Goal: Find specific page/section: Locate item on page

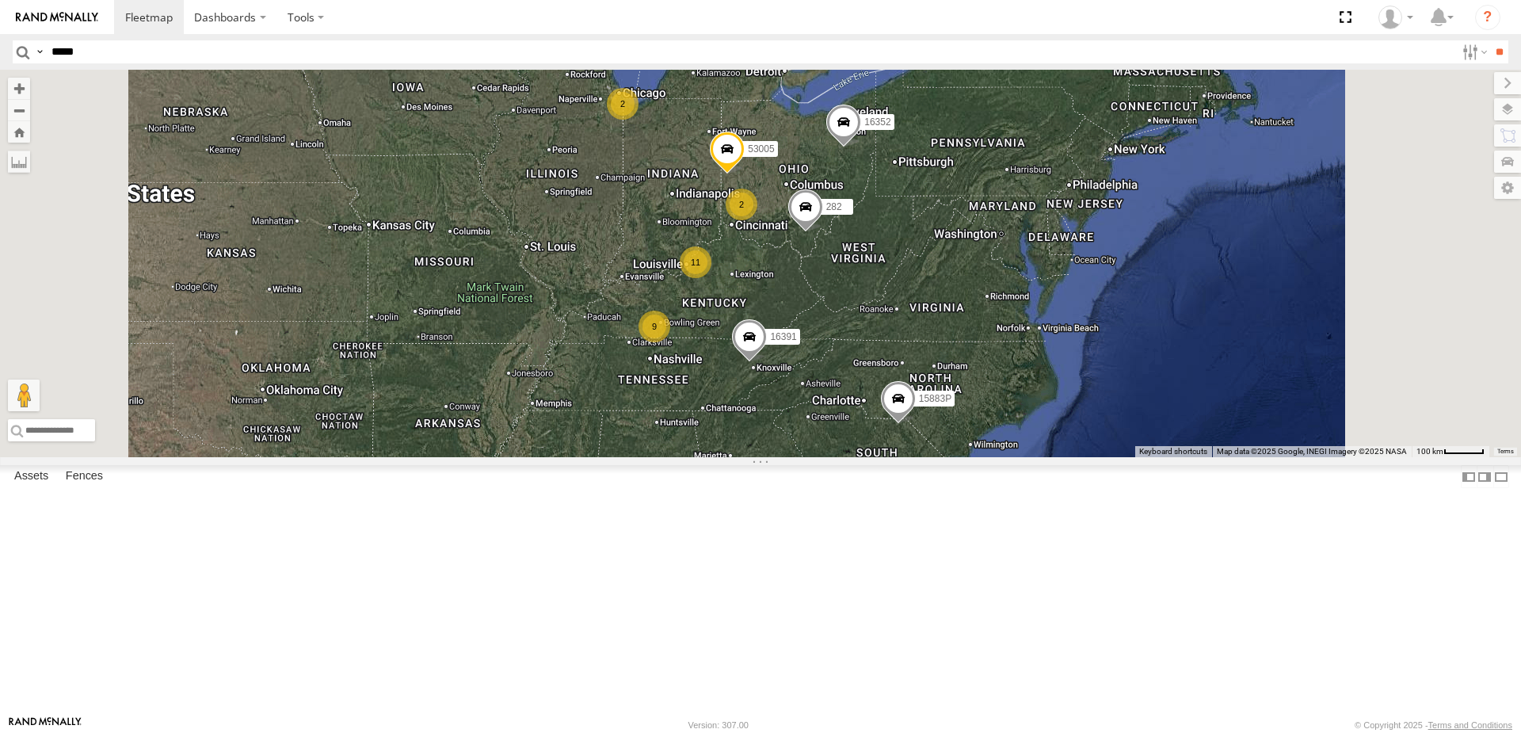
select select "**********"
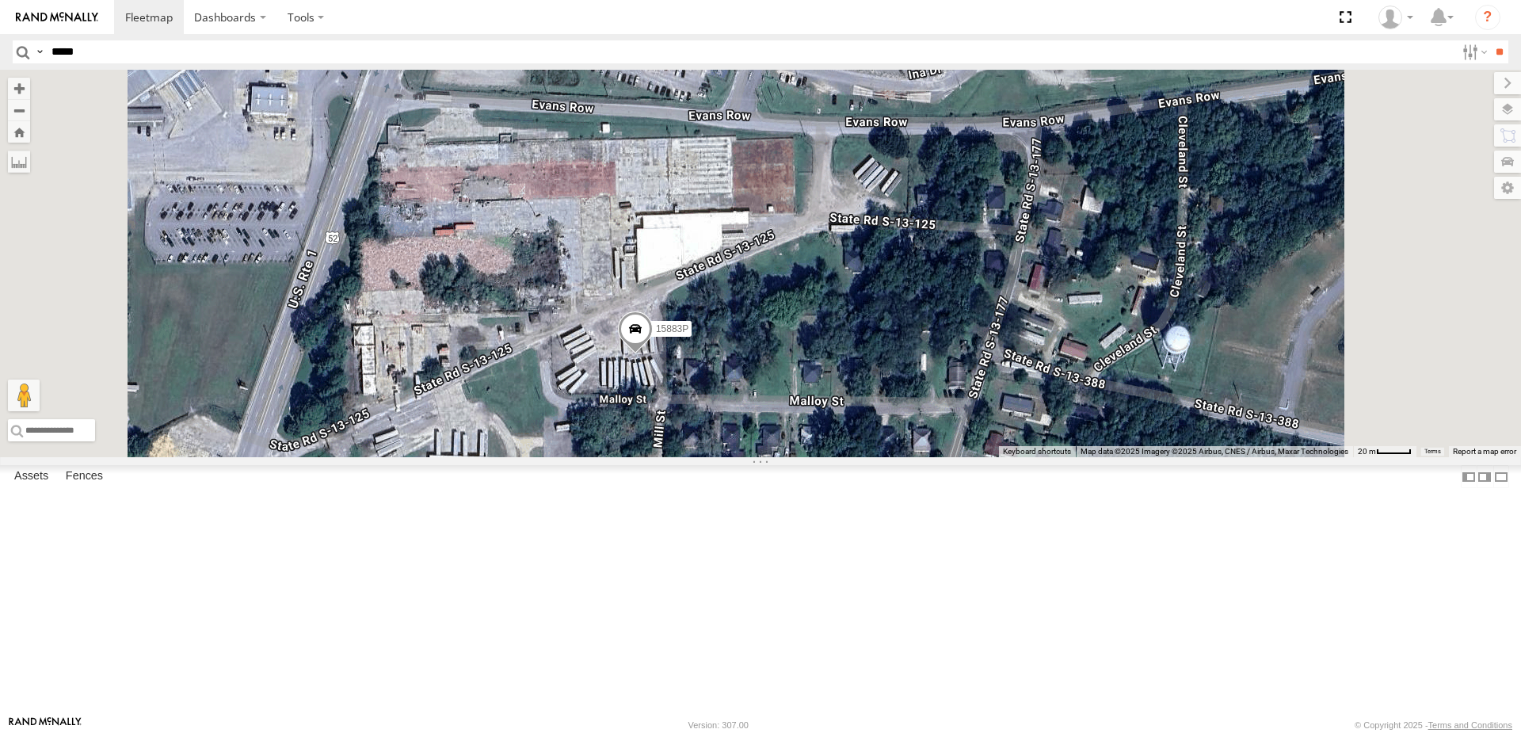
drag, startPoint x: 859, startPoint y: 441, endPoint x: 853, endPoint y: 428, distance: 14.6
click at [853, 428] on div "15883P 53005 16391 282 16352" at bounding box center [760, 263] width 1521 height 387
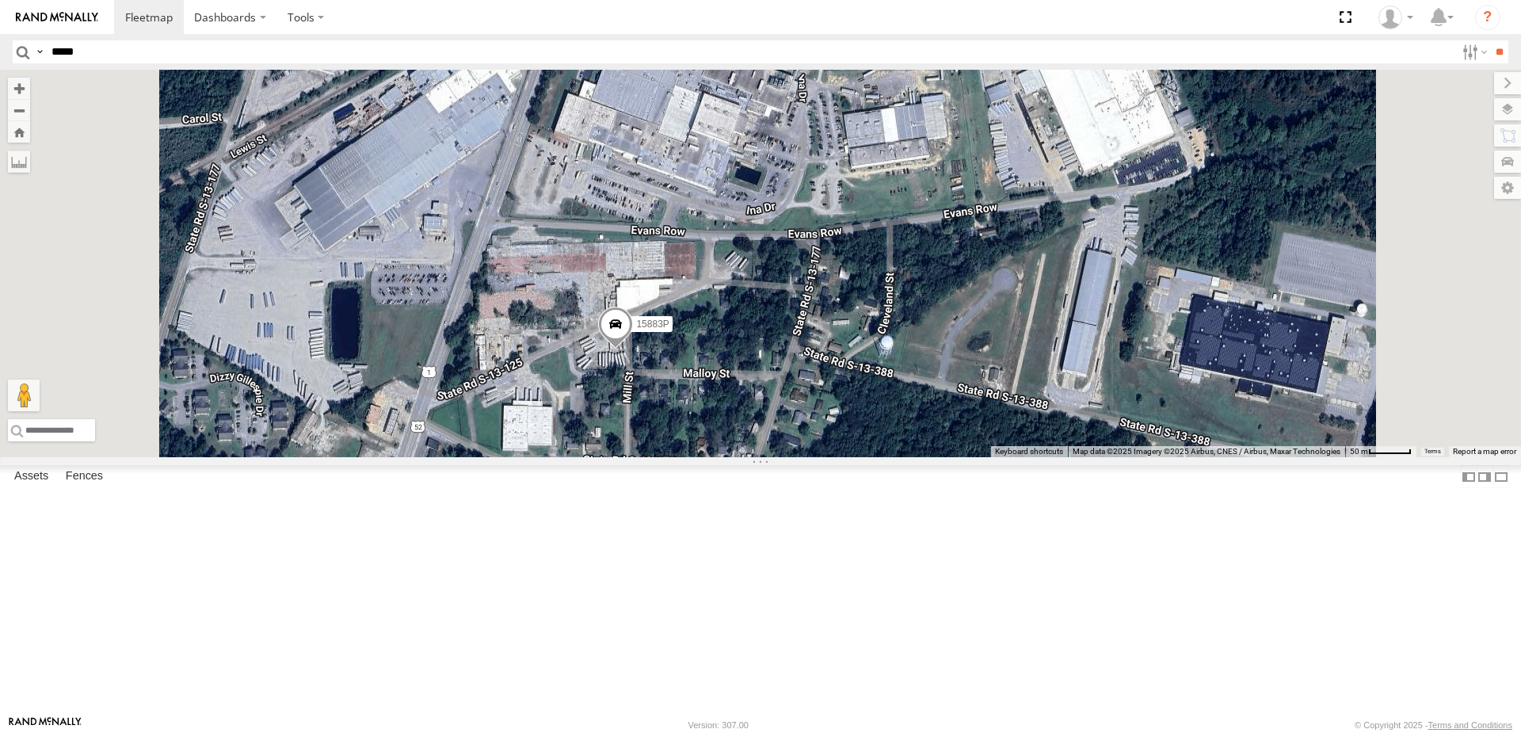
drag, startPoint x: 1040, startPoint y: 432, endPoint x: 966, endPoint y: 471, distance: 84.3
click at [966, 457] on div "15883P 53005 16391 282 16352" at bounding box center [760, 263] width 1521 height 387
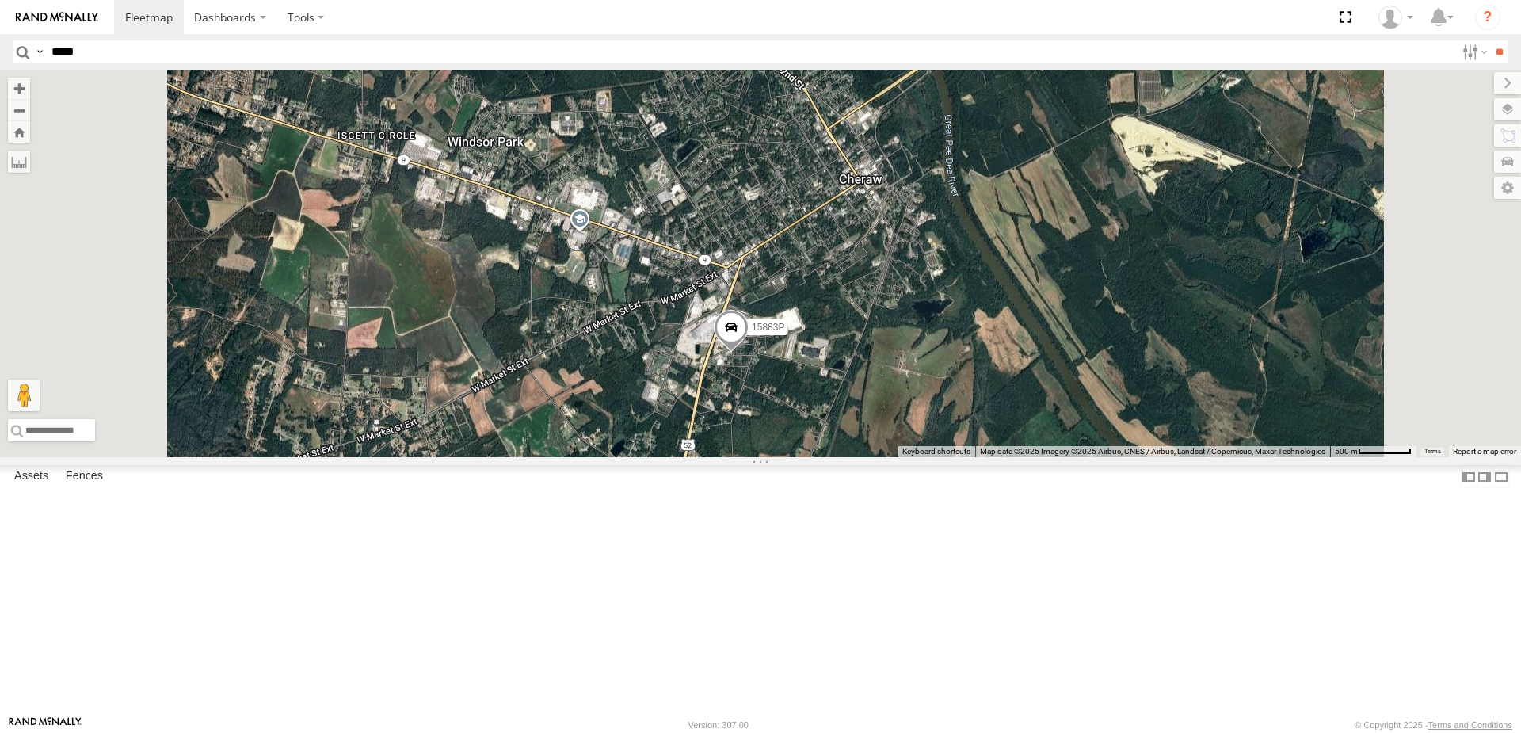
drag, startPoint x: 1035, startPoint y: 428, endPoint x: 938, endPoint y: 469, distance: 105.8
click at [938, 457] on div "15883P 53005 16391 282 16352" at bounding box center [760, 263] width 1521 height 387
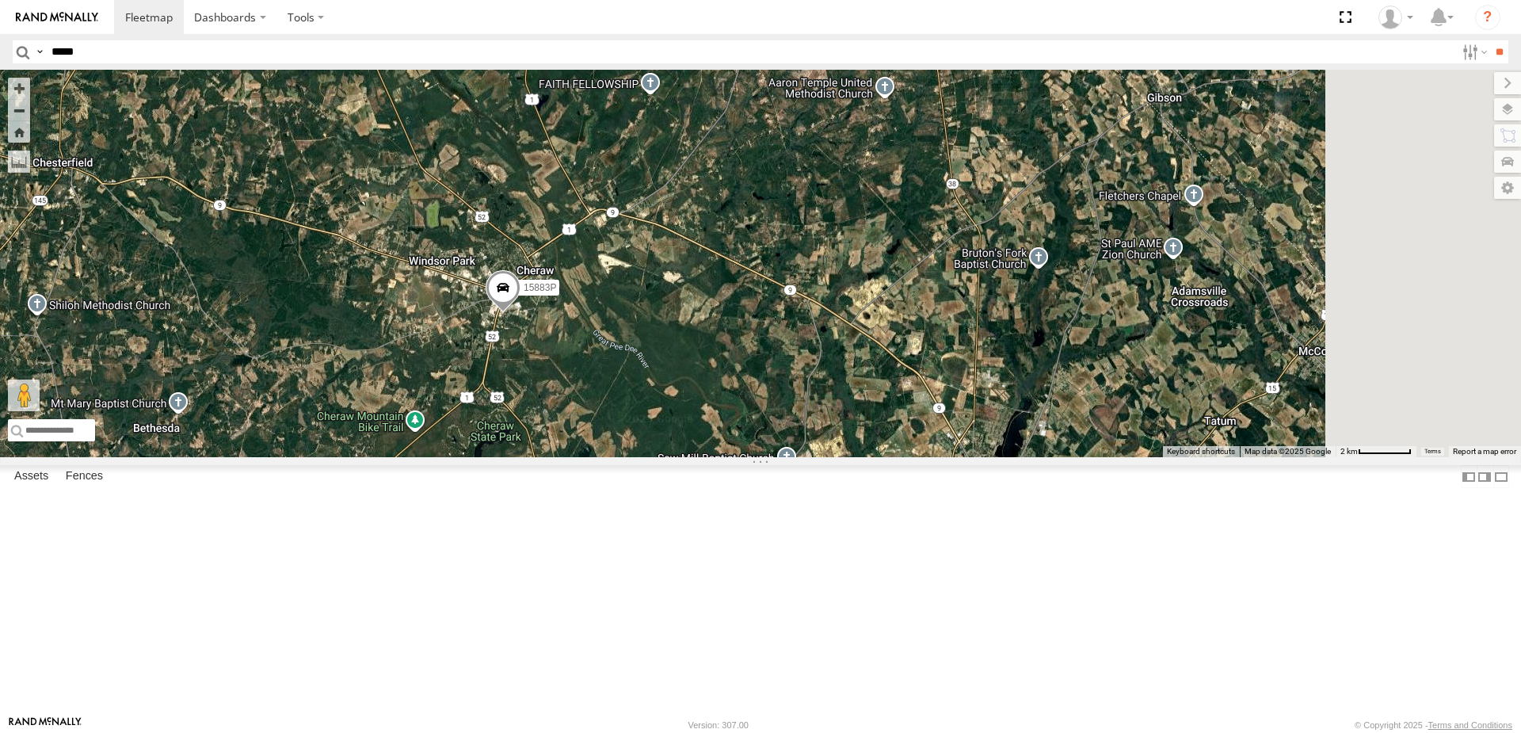
drag, startPoint x: 1039, startPoint y: 495, endPoint x: 844, endPoint y: 435, distance: 203.2
click at [844, 435] on div "15883P 53005 16391 282 16352" at bounding box center [760, 263] width 1521 height 387
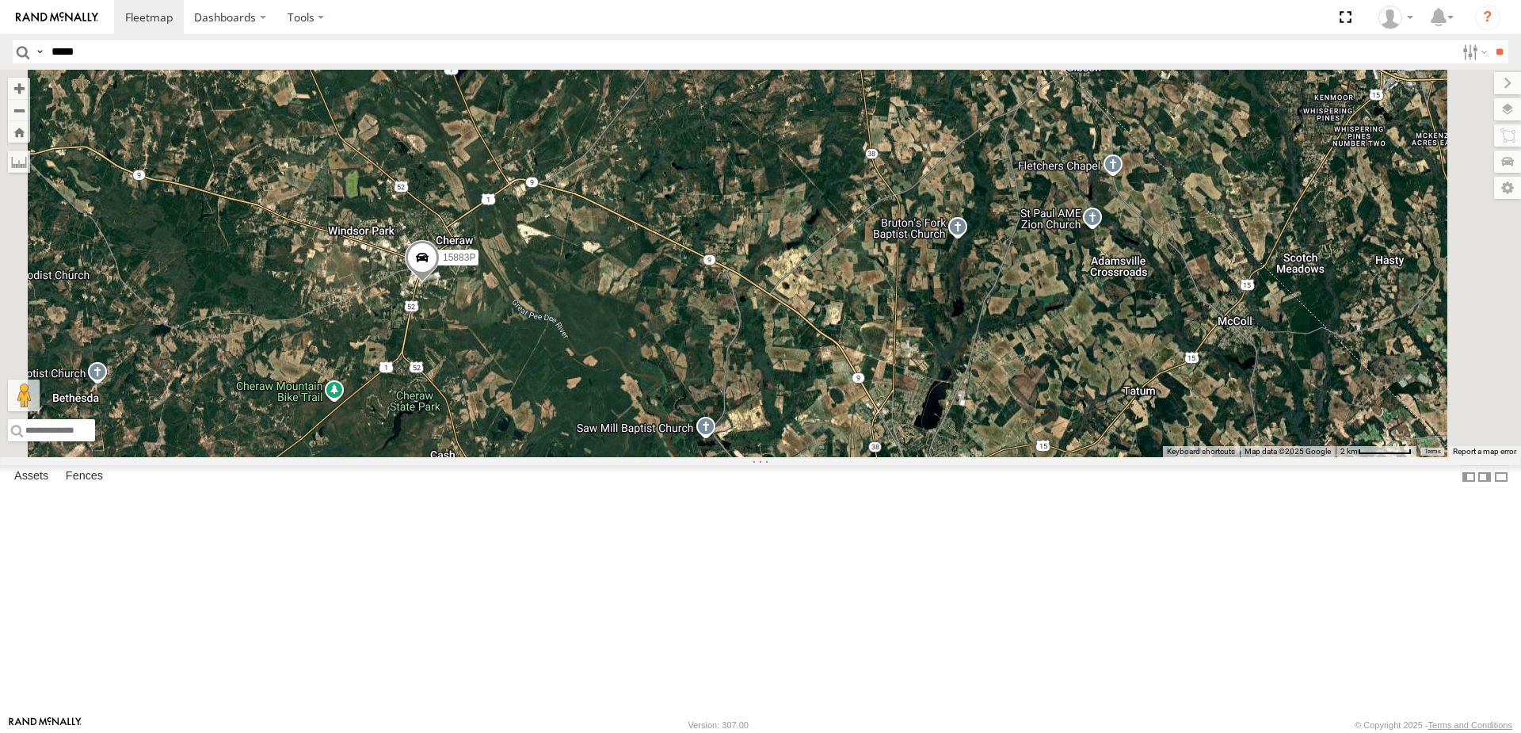
drag, startPoint x: 850, startPoint y: 351, endPoint x: 890, endPoint y: 406, distance: 68.1
click at [890, 406] on div "15883P 53005 16391 282 16352" at bounding box center [760, 263] width 1521 height 387
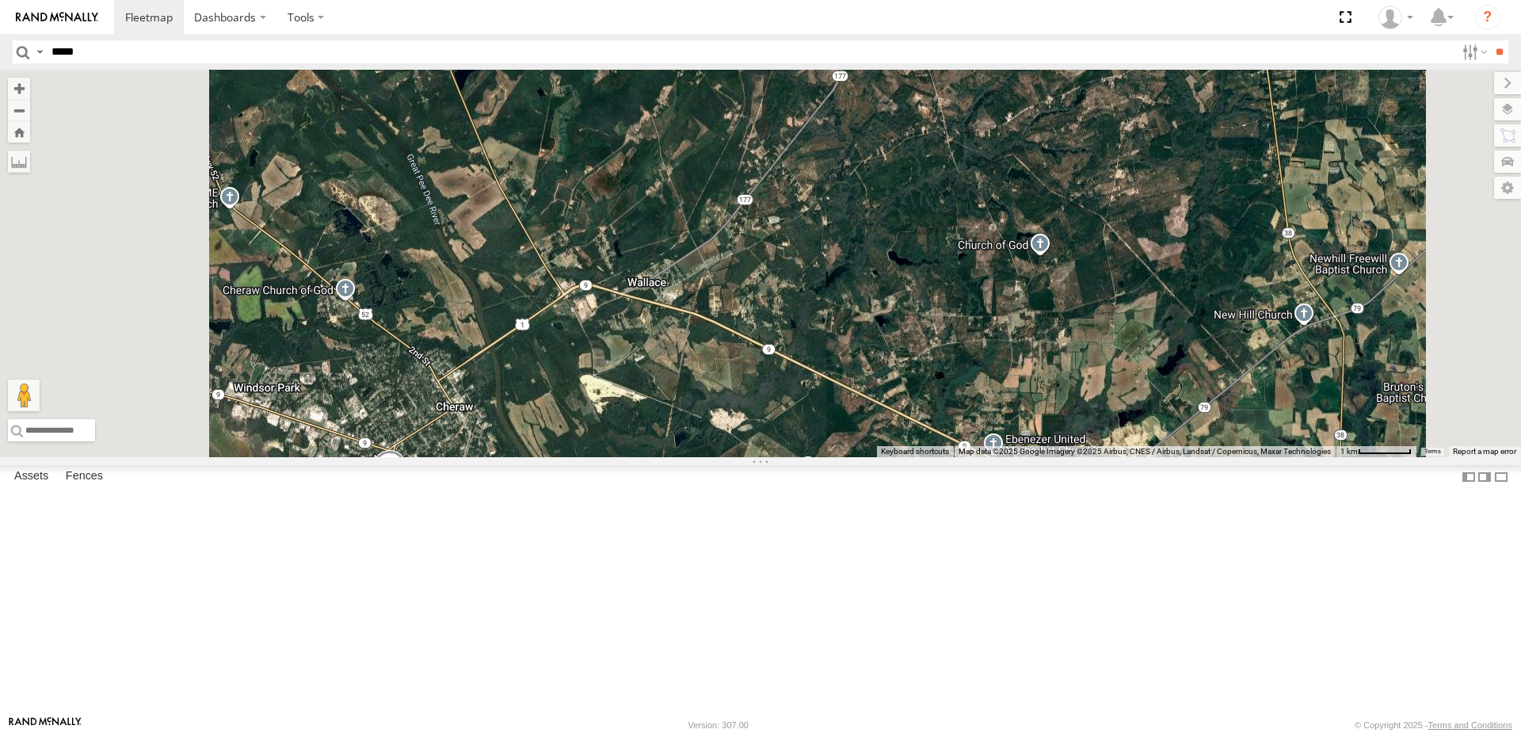
drag, startPoint x: 874, startPoint y: 419, endPoint x: 910, endPoint y: 360, distance: 69.7
click at [910, 360] on div "15883P 53005 16391 282 16352" at bounding box center [760, 263] width 1521 height 387
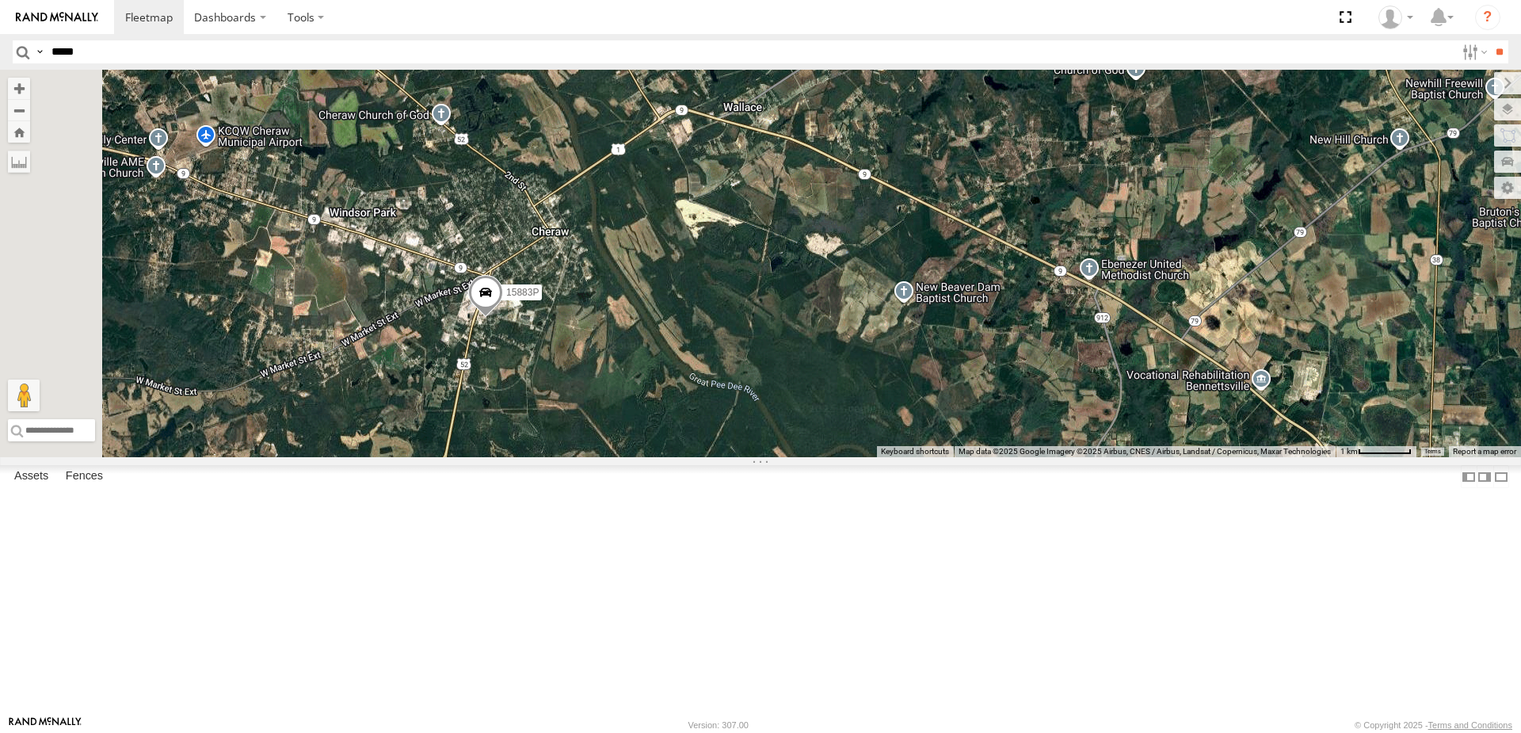
drag, startPoint x: 806, startPoint y: 525, endPoint x: 851, endPoint y: 417, distance: 117.2
click at [851, 417] on div "15883P 53005 16391 282 16352" at bounding box center [760, 263] width 1521 height 387
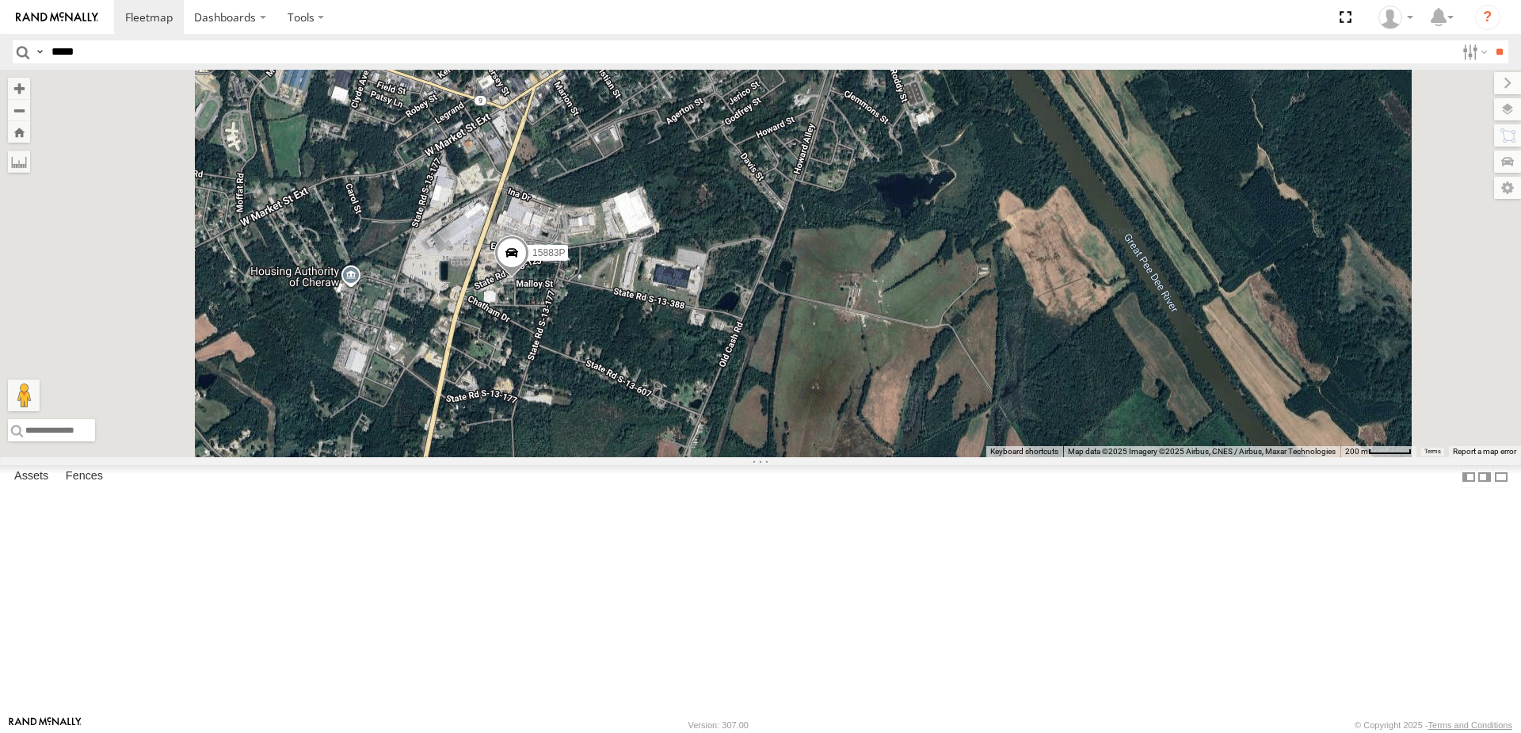
drag, startPoint x: 740, startPoint y: 318, endPoint x: 756, endPoint y: 356, distance: 41.2
click at [756, 356] on div "15883P 53005 16391 282 16352" at bounding box center [760, 263] width 1521 height 387
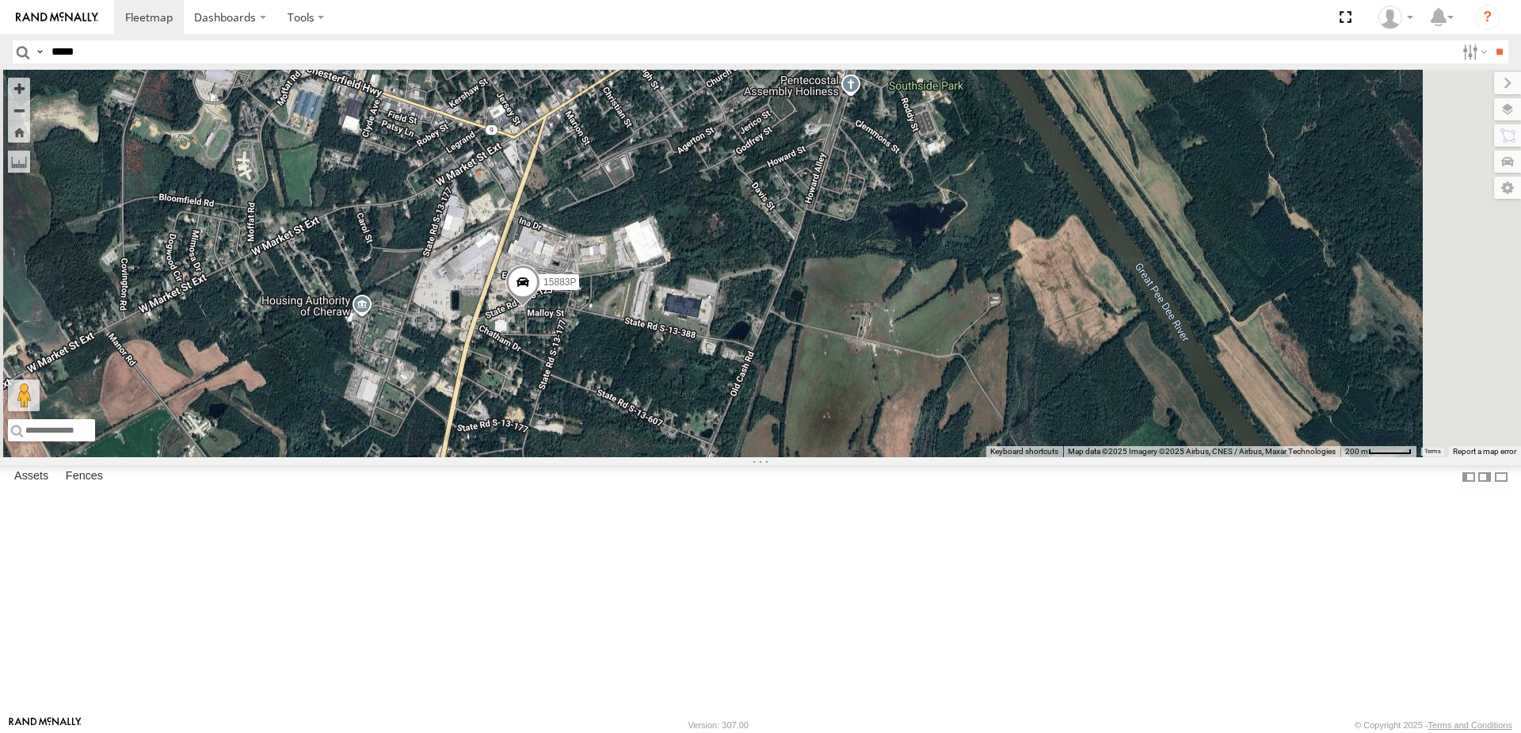
drag, startPoint x: 947, startPoint y: 389, endPoint x: 936, endPoint y: 362, distance: 28.8
click at [936, 363] on div "15883P 53005 16391 282 16352" at bounding box center [760, 263] width 1521 height 387
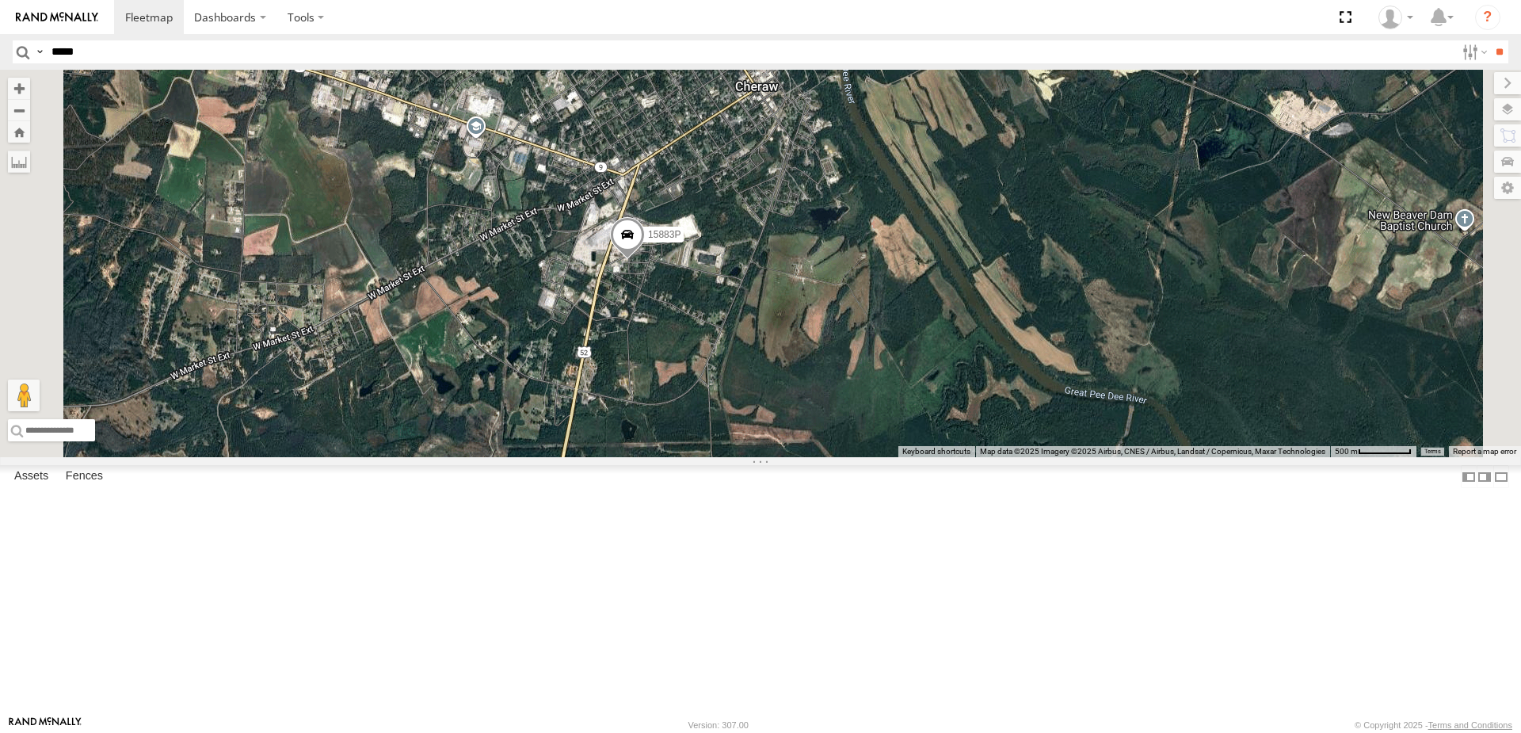
drag, startPoint x: 938, startPoint y: 336, endPoint x: 923, endPoint y: 341, distance: 15.8
click at [923, 341] on div "15883P 53005 16391 282 16352" at bounding box center [760, 263] width 1521 height 387
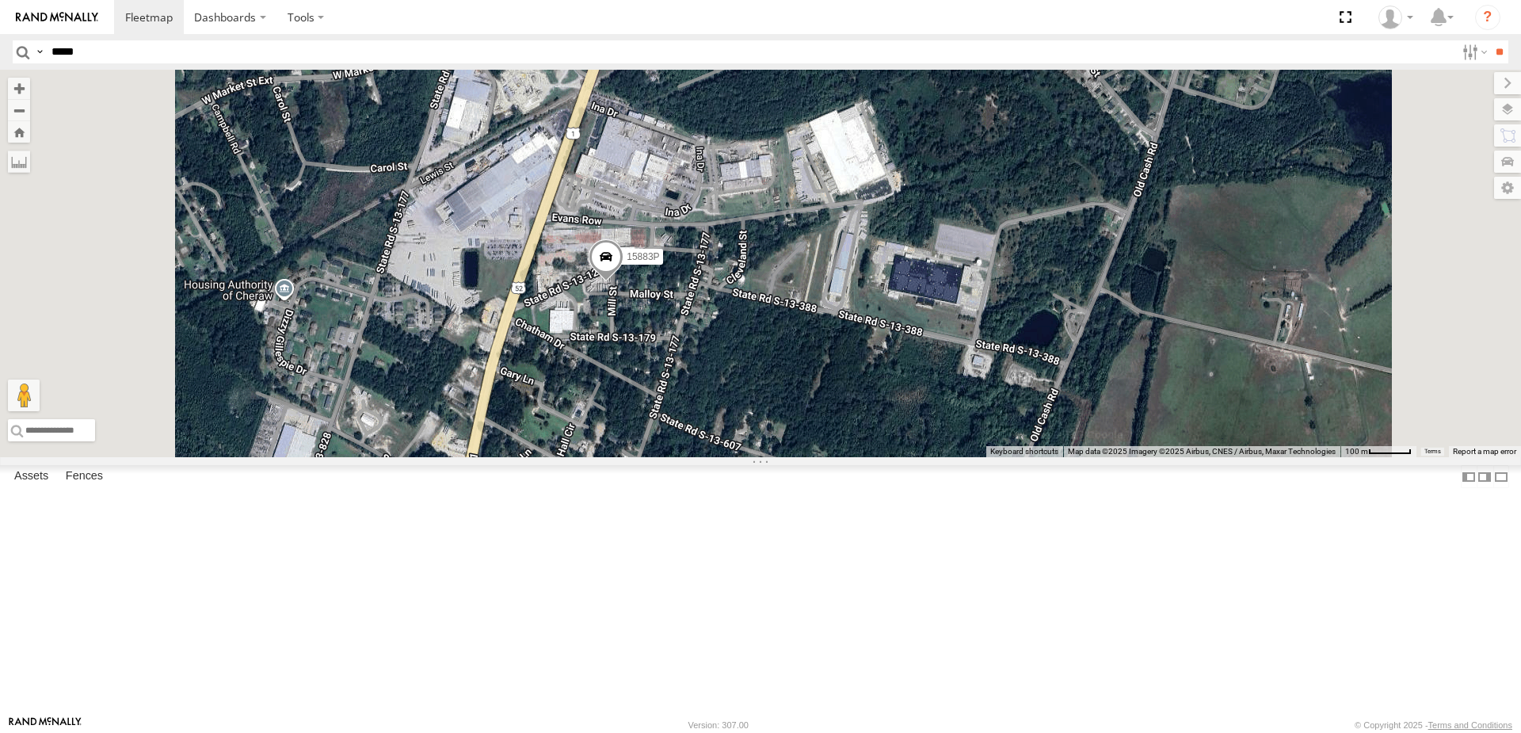
drag, startPoint x: 834, startPoint y: 319, endPoint x: 838, endPoint y: 332, distance: 13.3
click at [838, 332] on div "15883P 53005 16391 282 16352" at bounding box center [760, 263] width 1521 height 387
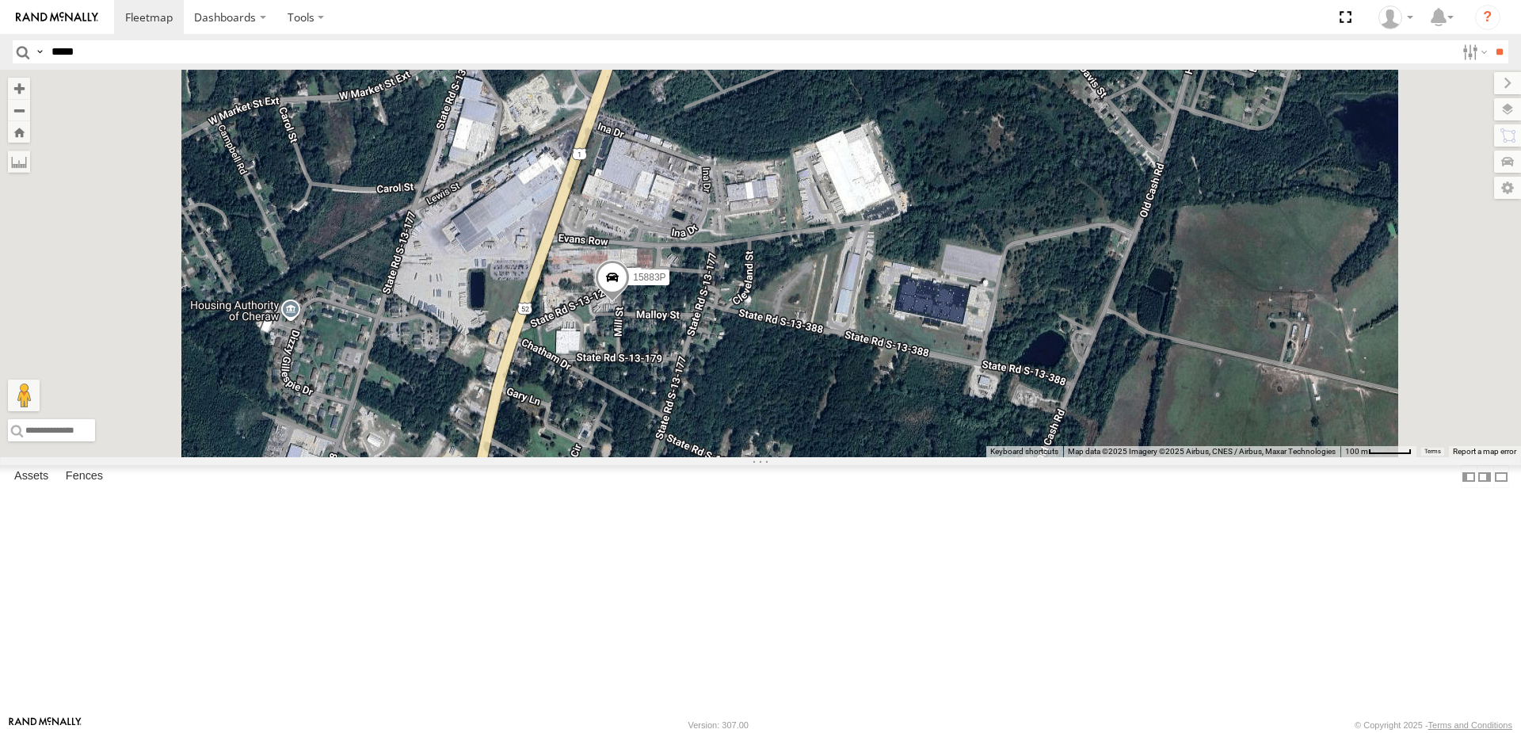
drag, startPoint x: 840, startPoint y: 322, endPoint x: 870, endPoint y: 358, distance: 46.7
click at [862, 354] on div "15883P 53005 16391 282 16352" at bounding box center [760, 263] width 1521 height 387
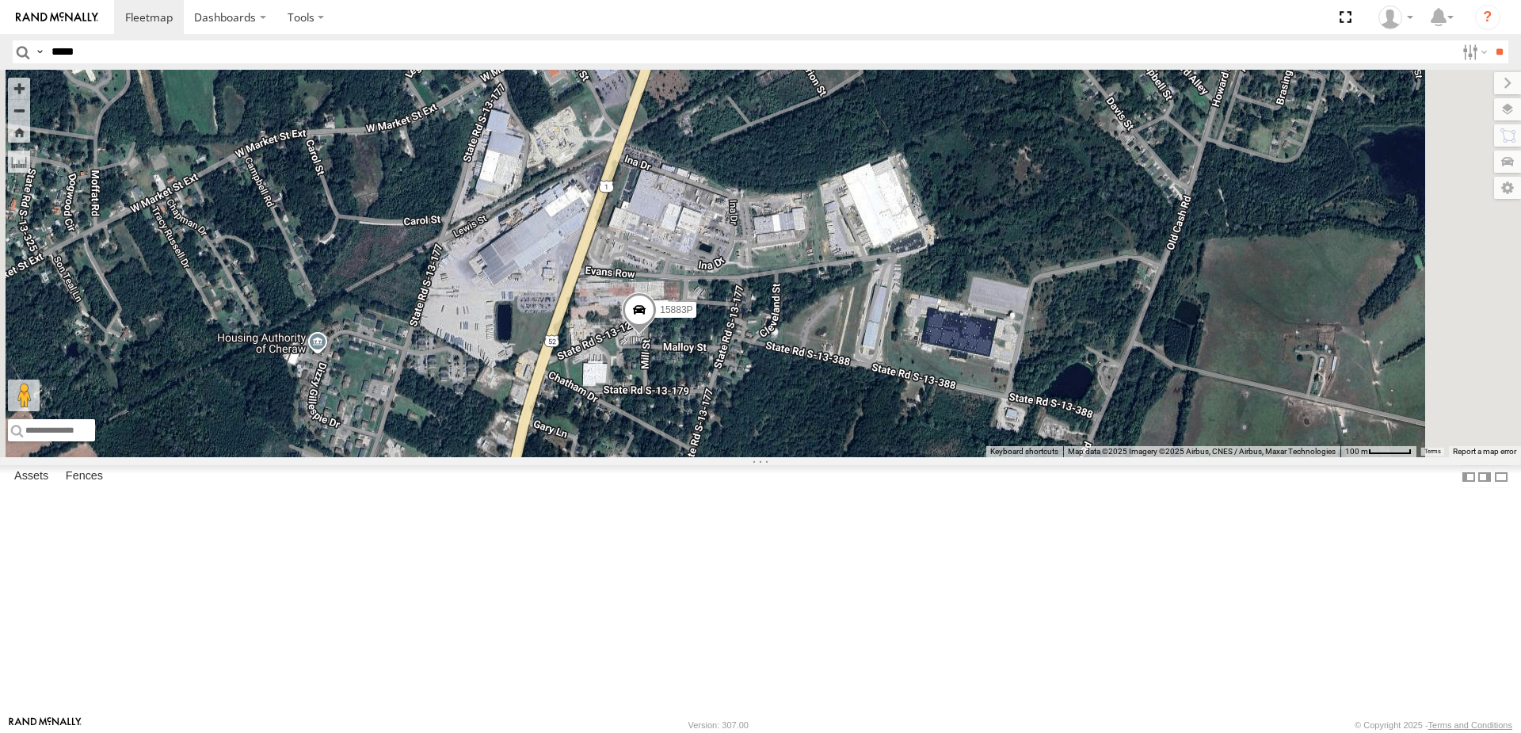
drag, startPoint x: 1041, startPoint y: 286, endPoint x: 1038, endPoint y: 304, distance: 18.5
click at [1038, 304] on div "15883P 53005 16391 282 16352" at bounding box center [760, 263] width 1521 height 387
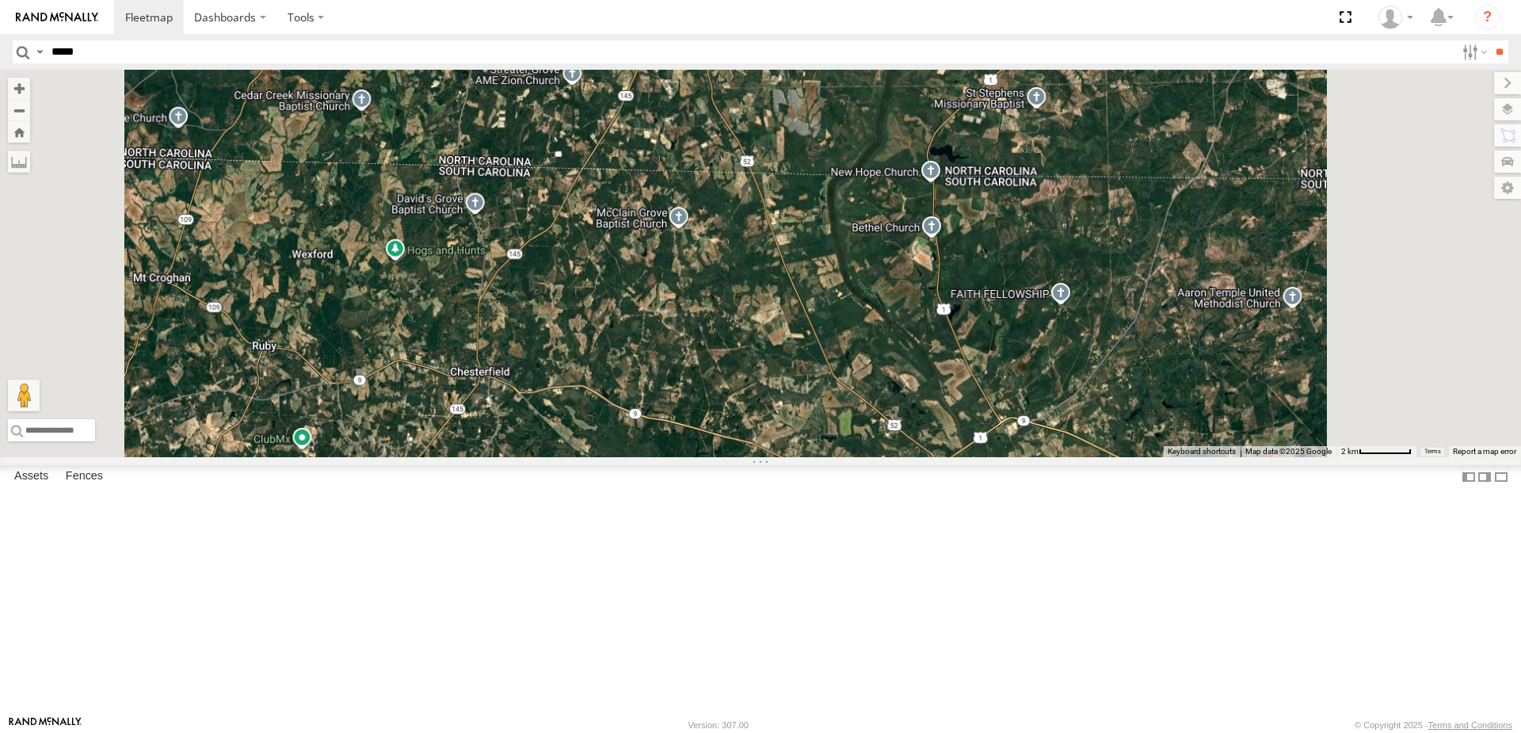
drag, startPoint x: 1119, startPoint y: 531, endPoint x: 1103, endPoint y: 402, distance: 129.4
click at [1103, 402] on div "5210 15883P 53005 16391 282 15390-P 16352" at bounding box center [760, 263] width 1521 height 387
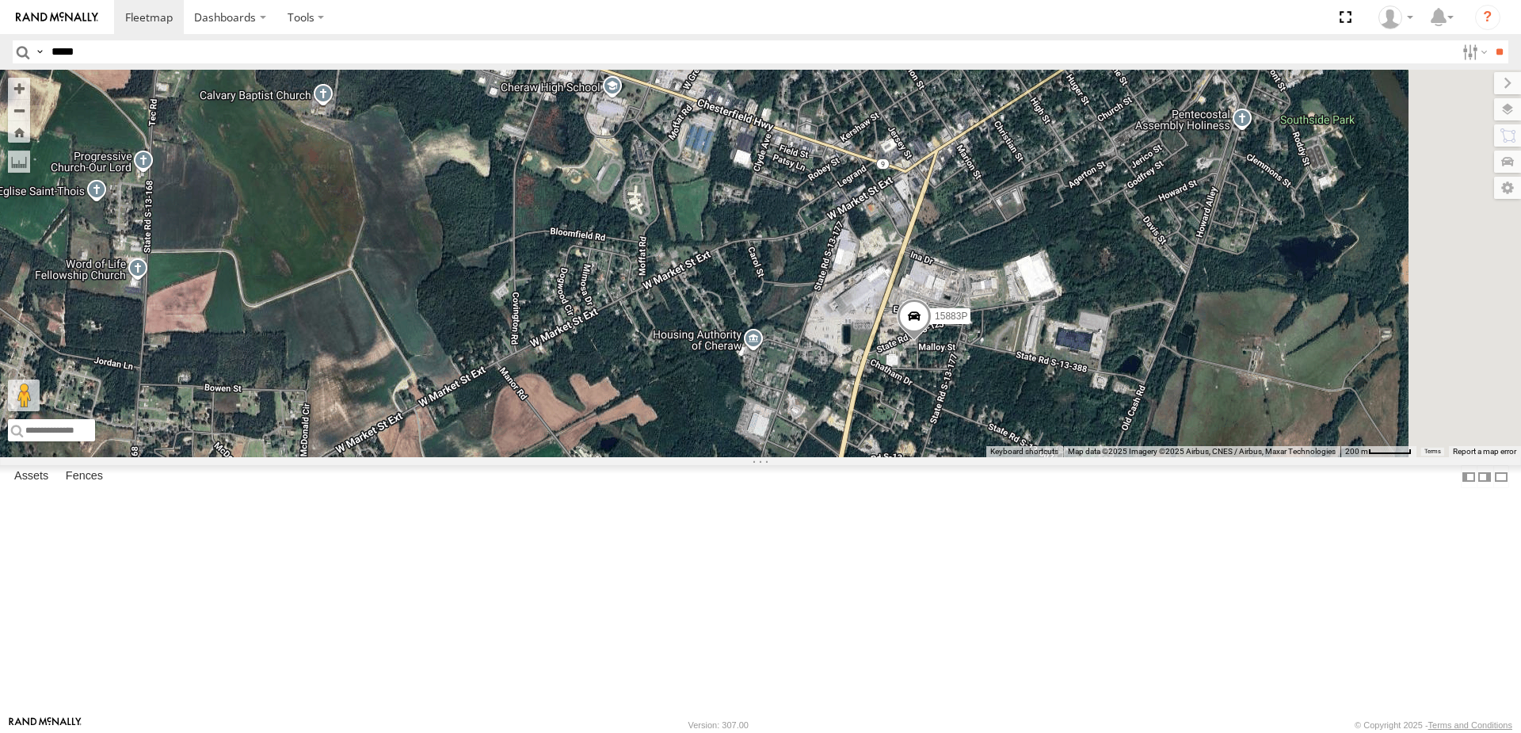
drag, startPoint x: 1085, startPoint y: 289, endPoint x: 1065, endPoint y: 356, distance: 69.7
click at [1065, 356] on div "5210 15883P 53005 16391 282 15390-P 16352" at bounding box center [760, 263] width 1521 height 387
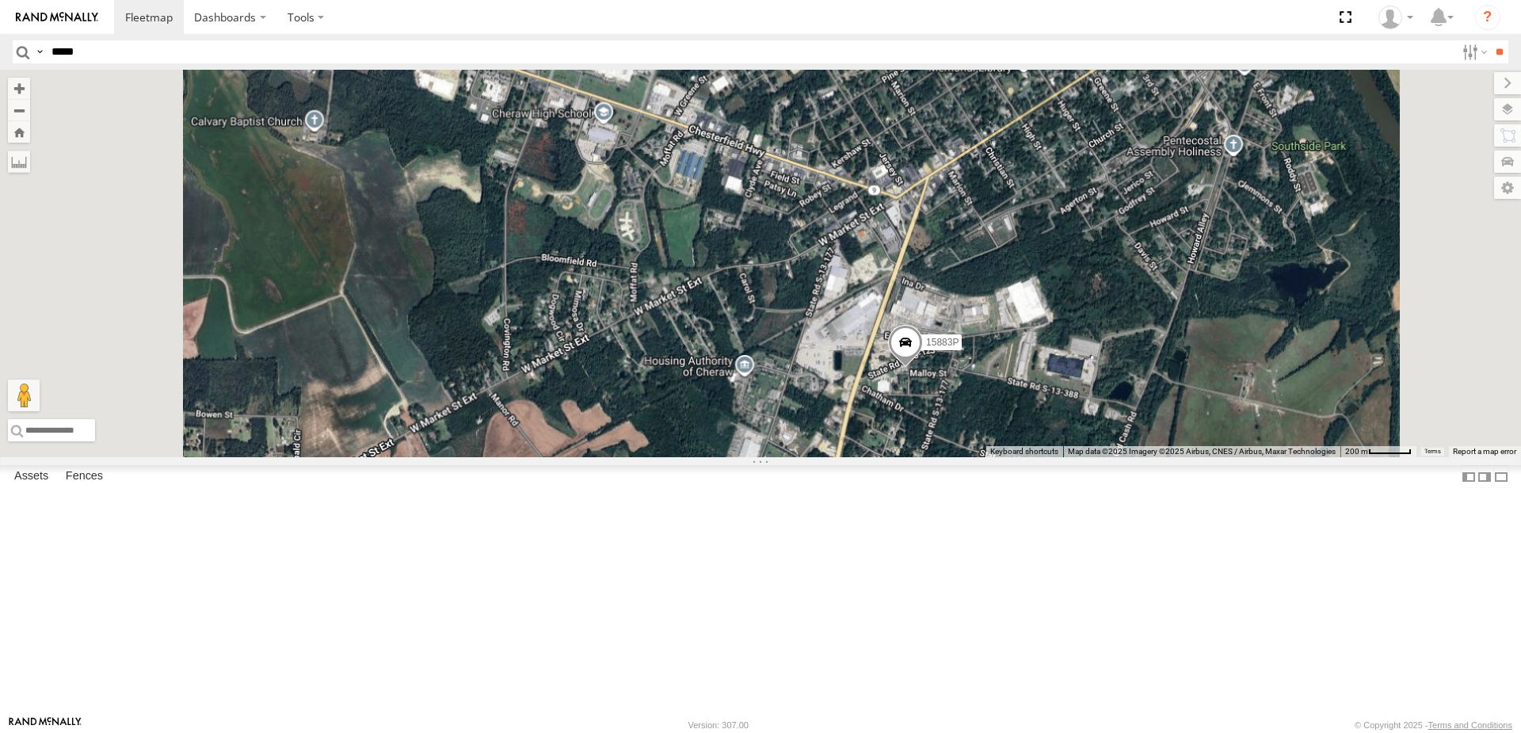
drag, startPoint x: 1089, startPoint y: 374, endPoint x: 1104, endPoint y: 396, distance: 26.4
click at [1104, 396] on div "5210 15883P 53005 16391 282 15390-P 16352" at bounding box center [760, 263] width 1521 height 387
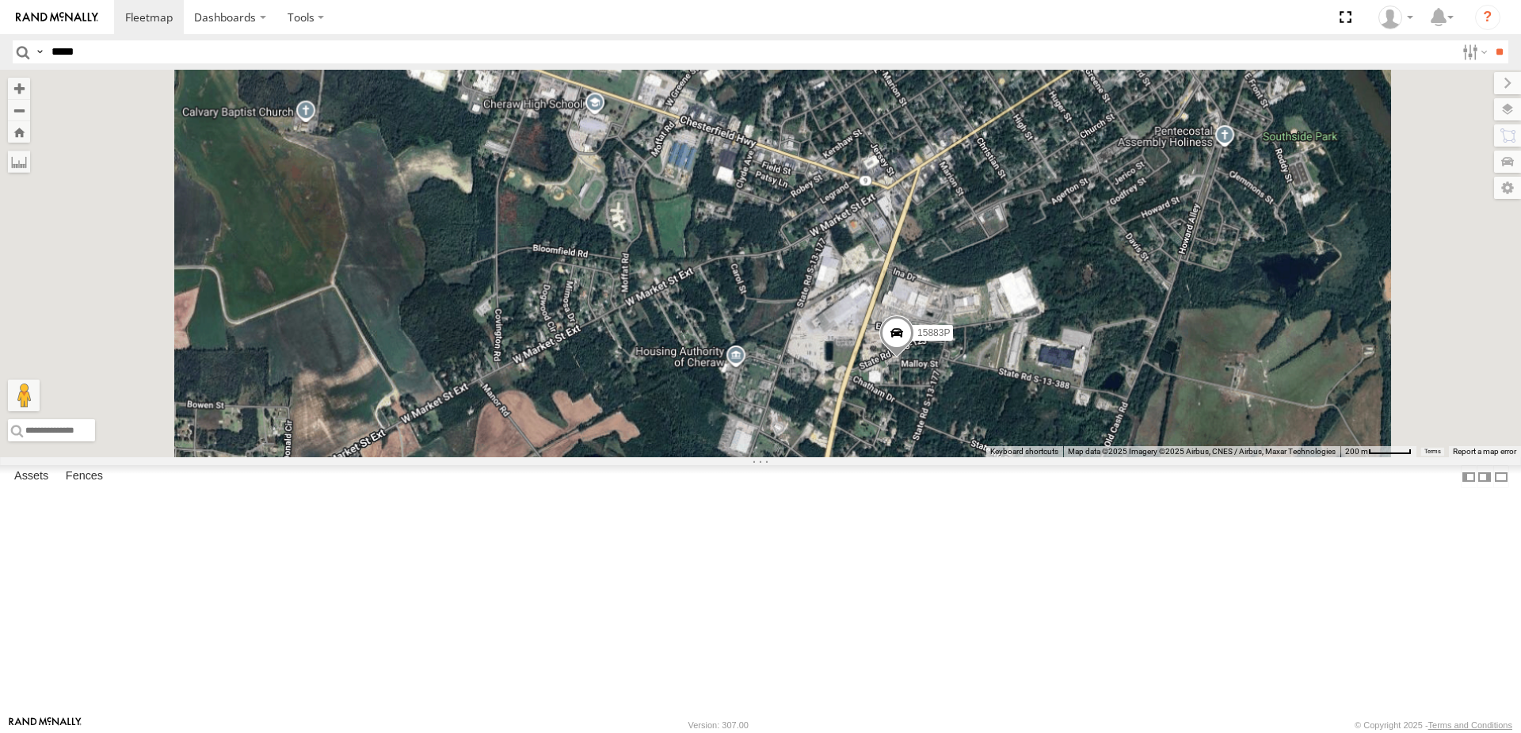
drag, startPoint x: 1152, startPoint y: 396, endPoint x: 1124, endPoint y: 360, distance: 45.8
click at [1124, 360] on div "5210 15883P 53005 16391 282 15390-P 16352" at bounding box center [760, 263] width 1521 height 387
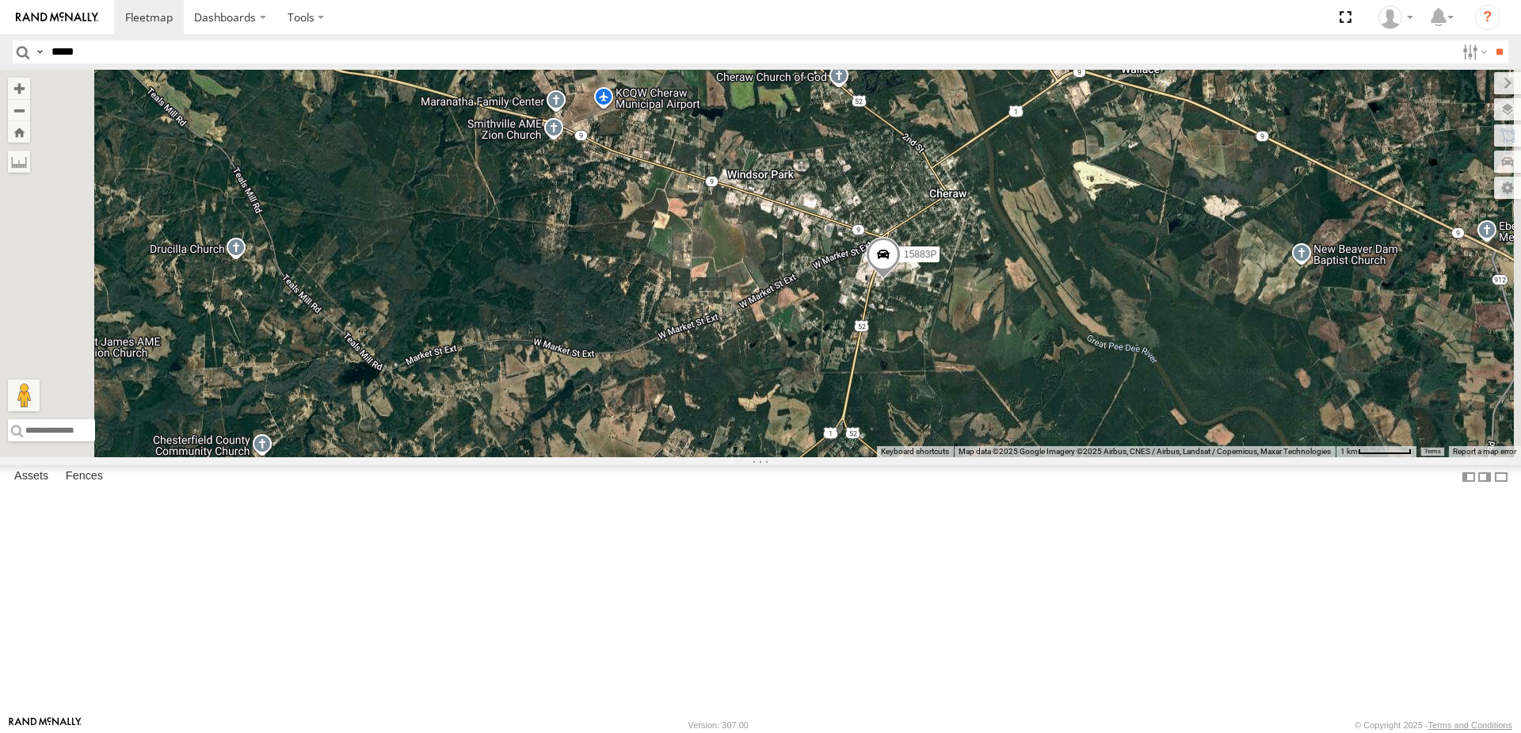
drag, startPoint x: 1219, startPoint y: 369, endPoint x: 1020, endPoint y: 403, distance: 201.7
click at [1022, 404] on div "5210 15883P 53005 16391 282 15390-P 16352" at bounding box center [760, 263] width 1521 height 387
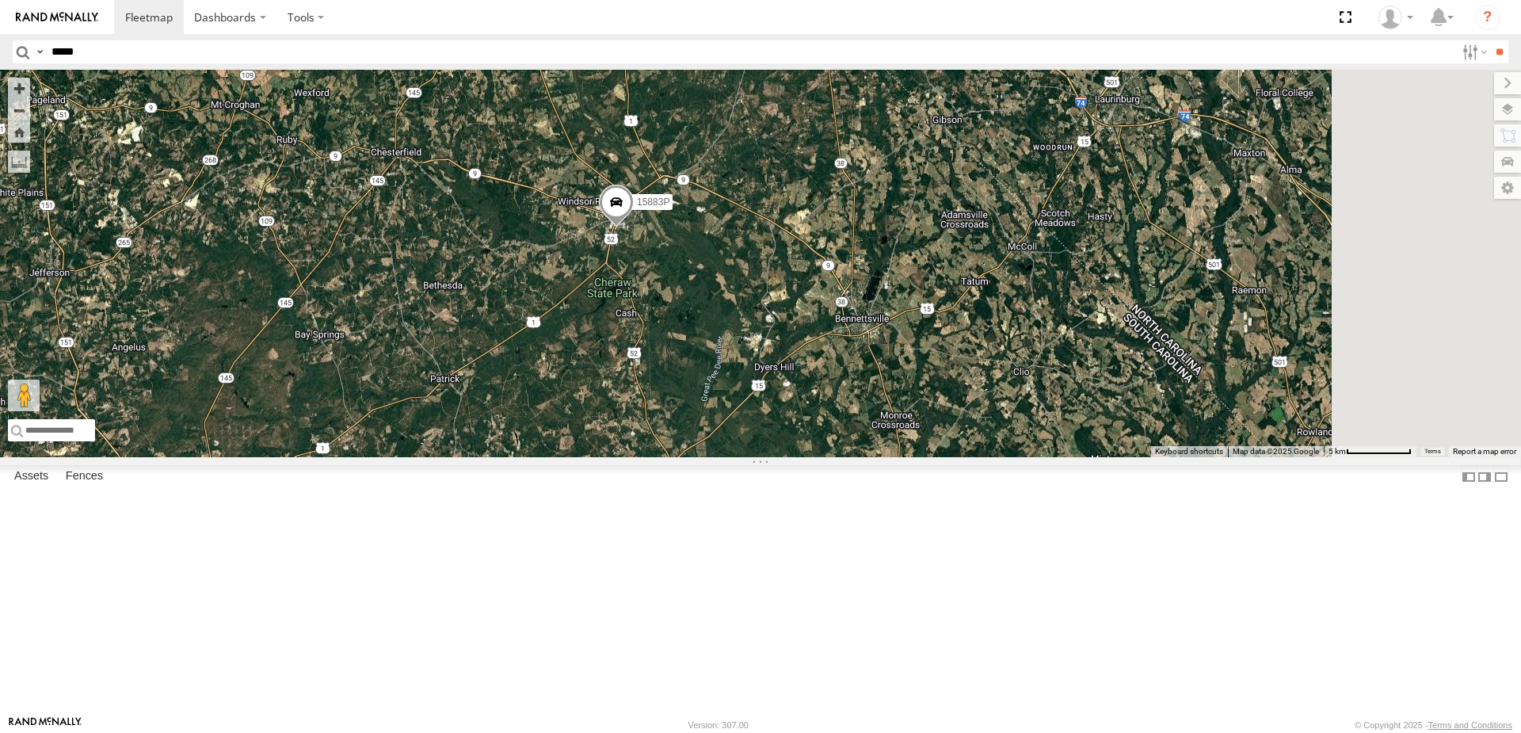
drag, startPoint x: 1198, startPoint y: 437, endPoint x: 1105, endPoint y: 394, distance: 102.4
click at [1105, 394] on div "5210 15883P 53005 16391 282 15390-P 16352" at bounding box center [760, 263] width 1521 height 387
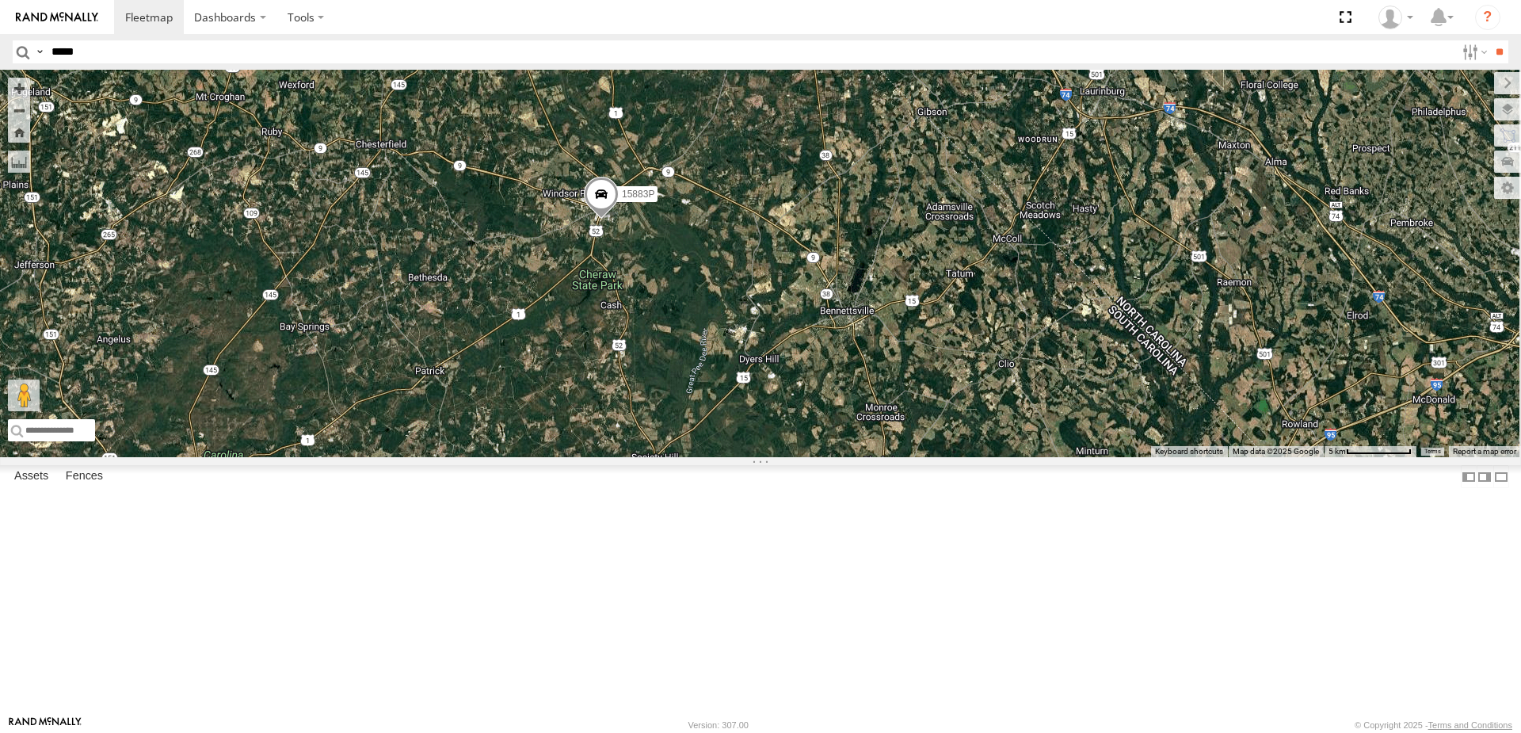
drag, startPoint x: 1002, startPoint y: 341, endPoint x: 1010, endPoint y: 347, distance: 9.7
click at [1010, 347] on div "5210 15883P 53005 16391 282 15390-P 16352" at bounding box center [760, 263] width 1521 height 387
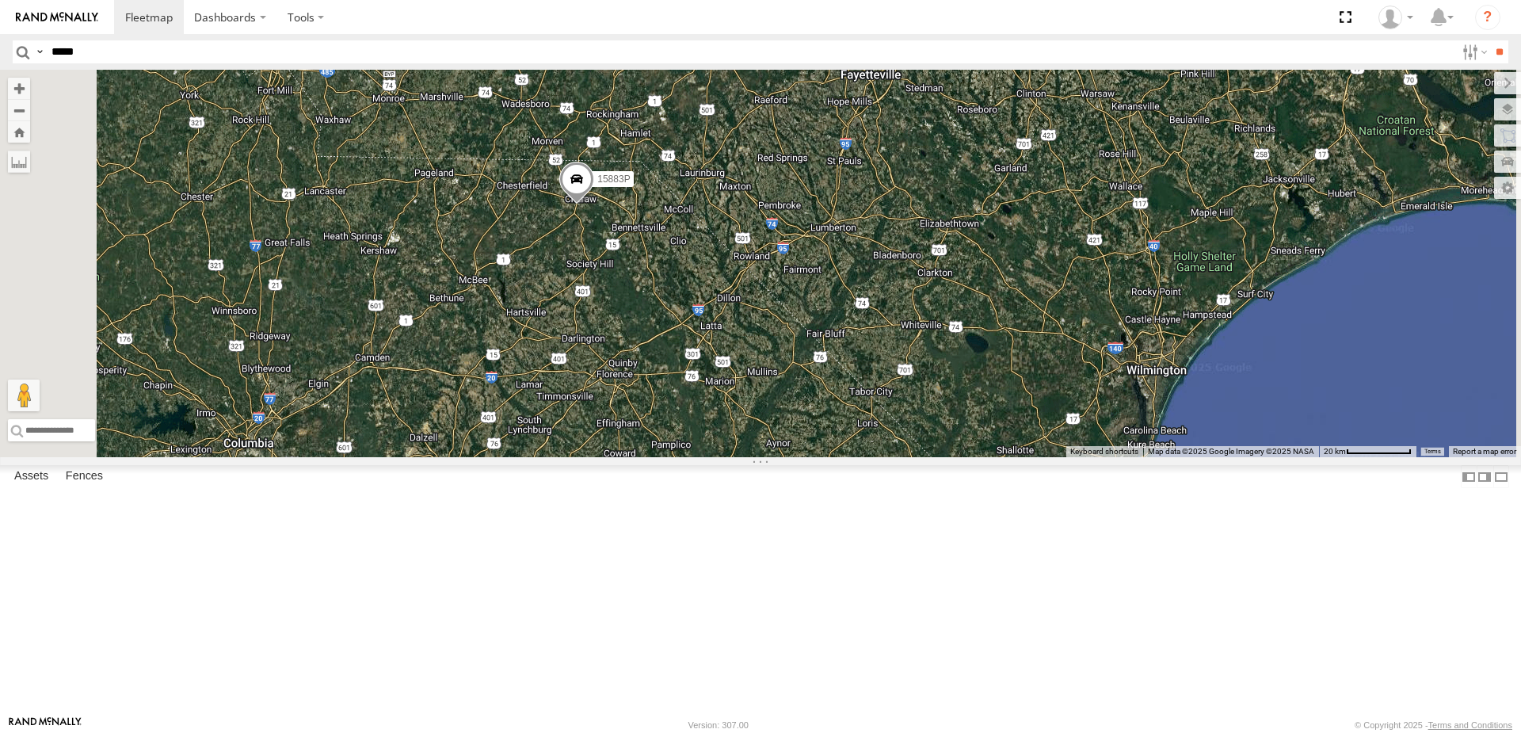
drag, startPoint x: 687, startPoint y: 281, endPoint x: 747, endPoint y: 317, distance: 70.0
click at [743, 316] on div "5210 15883P 53005 16391 282 15390-P 16352" at bounding box center [760, 263] width 1521 height 387
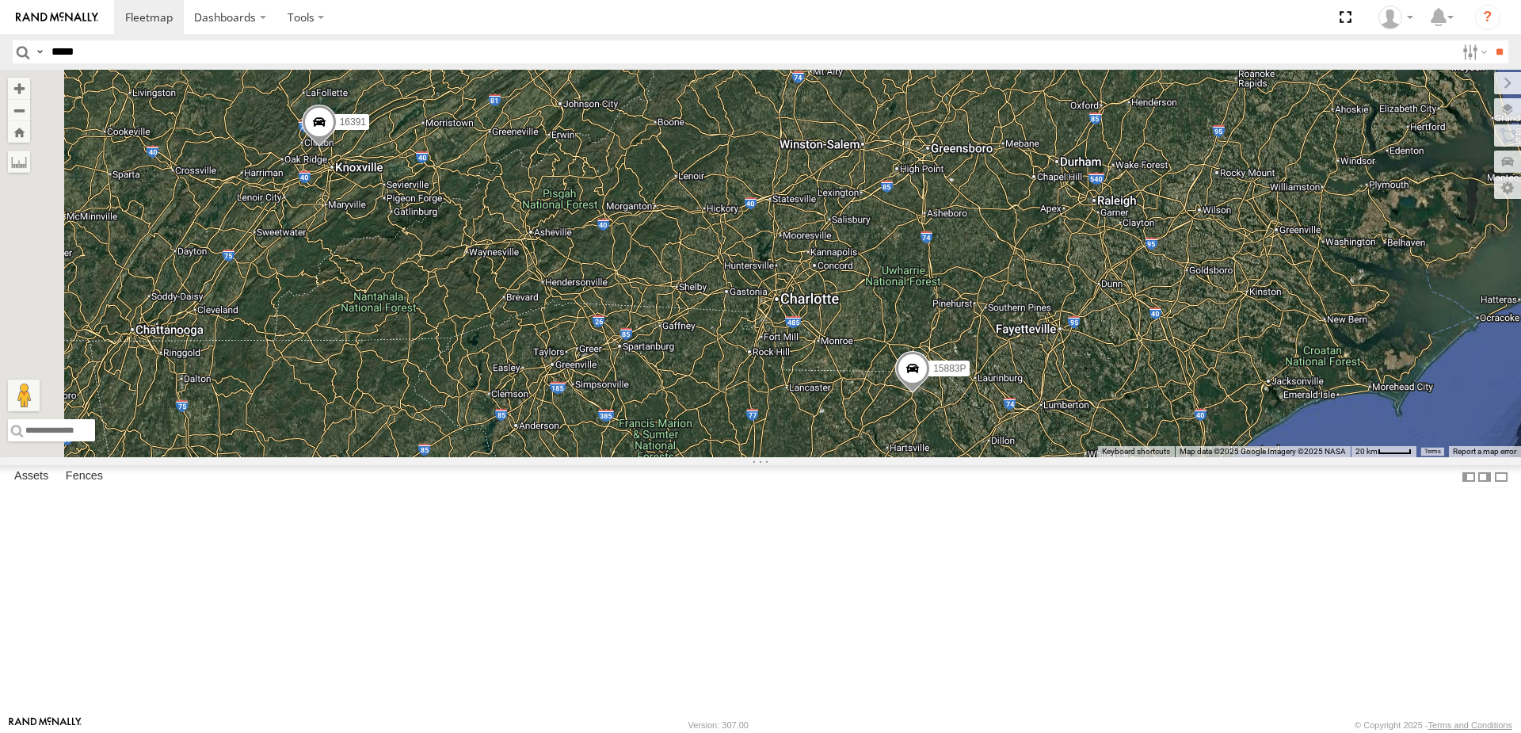
drag, startPoint x: 655, startPoint y: 294, endPoint x: 962, endPoint y: 453, distance: 345.5
click at [961, 453] on div "5210 15883P 53005 16391 282 15390-P 16352" at bounding box center [760, 263] width 1521 height 387
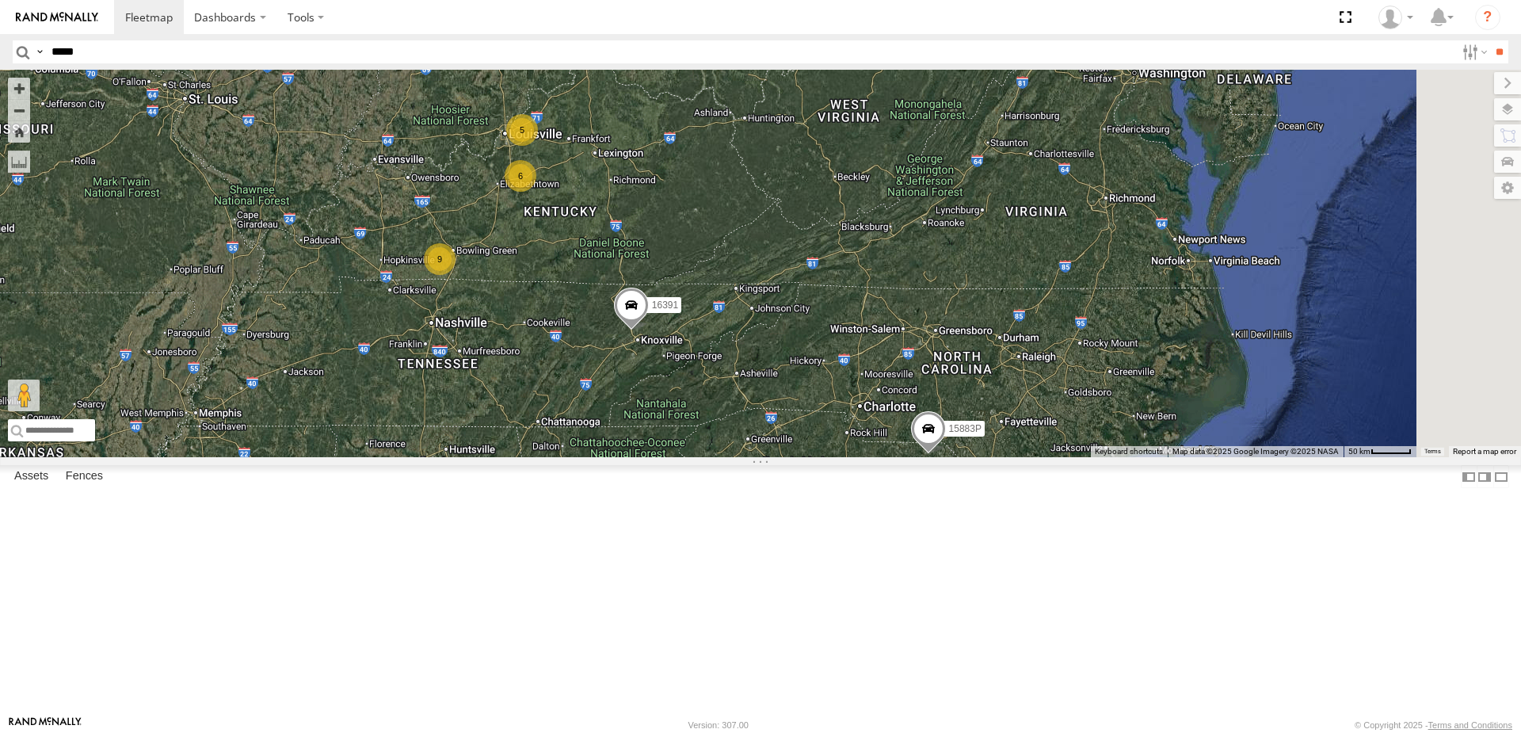
drag, startPoint x: 921, startPoint y: 396, endPoint x: 1008, endPoint y: 496, distance: 132.5
click at [1008, 457] on div "5210 15883P 53005 16391 282 15390-P 16352 5 6 9 5300" at bounding box center [760, 263] width 1521 height 387
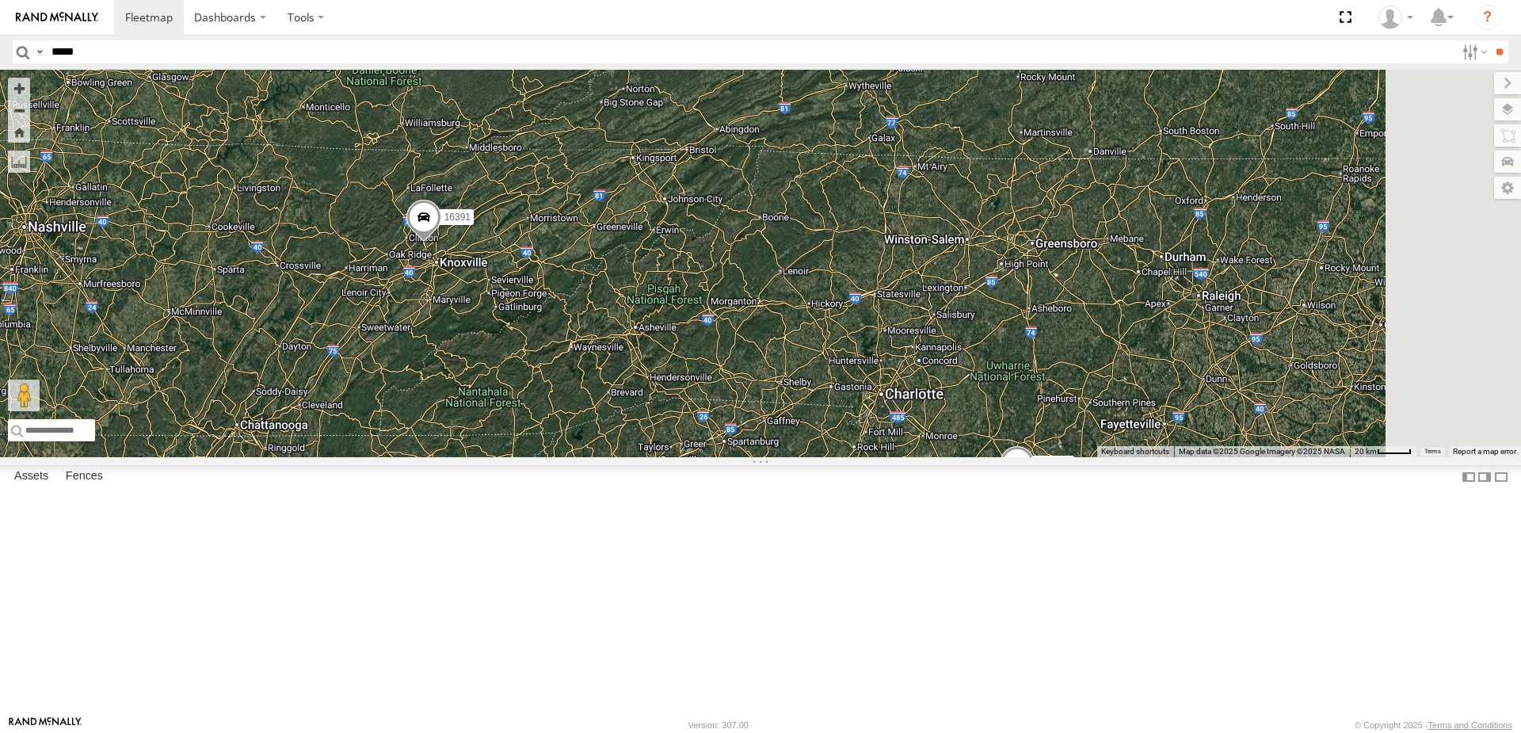
drag, startPoint x: 1000, startPoint y: 468, endPoint x: 905, endPoint y: 377, distance: 131.1
click at [917, 381] on div "5210 15883P 53005 16391 282 15390-P 16352 6 5090" at bounding box center [760, 263] width 1521 height 387
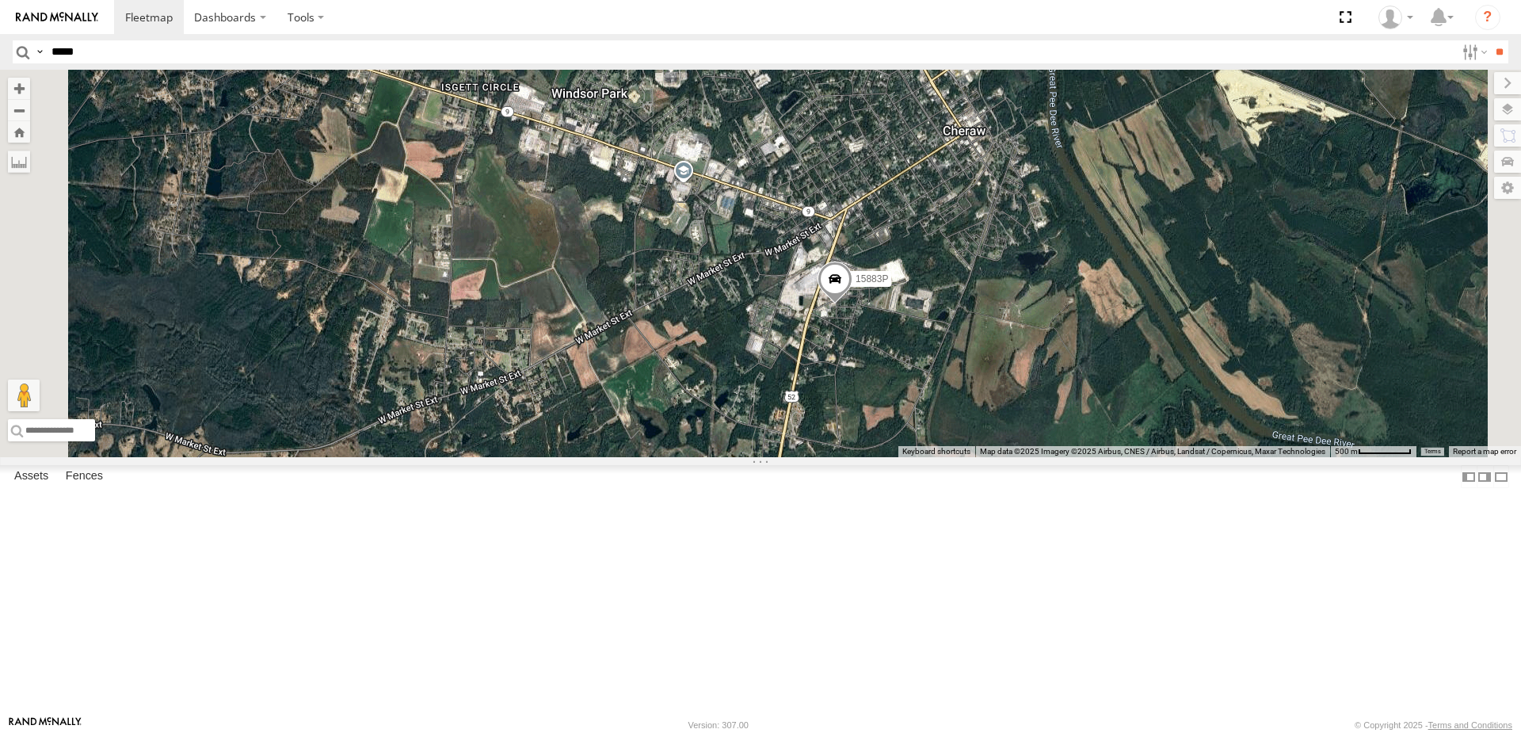
drag, startPoint x: 1087, startPoint y: 475, endPoint x: 1075, endPoint y: 490, distance: 19.2
click at [1075, 457] on div "5210 15883P 53005 16391 282 15390-P 16352 5090" at bounding box center [760, 263] width 1521 height 387
